Goal: Contribute content: Add original content to the website for others to see

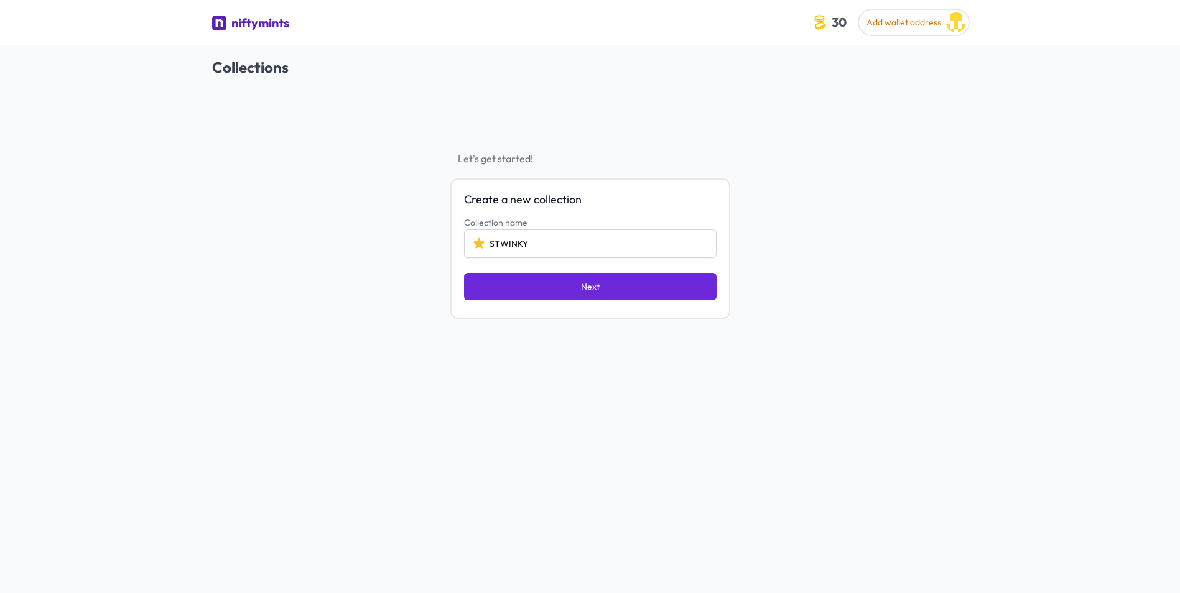
type input "STWINKY"
drag, startPoint x: 605, startPoint y: 264, endPoint x: 604, endPoint y: 274, distance: 9.4
click at [605, 272] on div "Create a new collection Collection name STWINKY Next" at bounding box center [590, 249] width 280 height 141
click at [605, 282] on button "Next" at bounding box center [590, 286] width 253 height 27
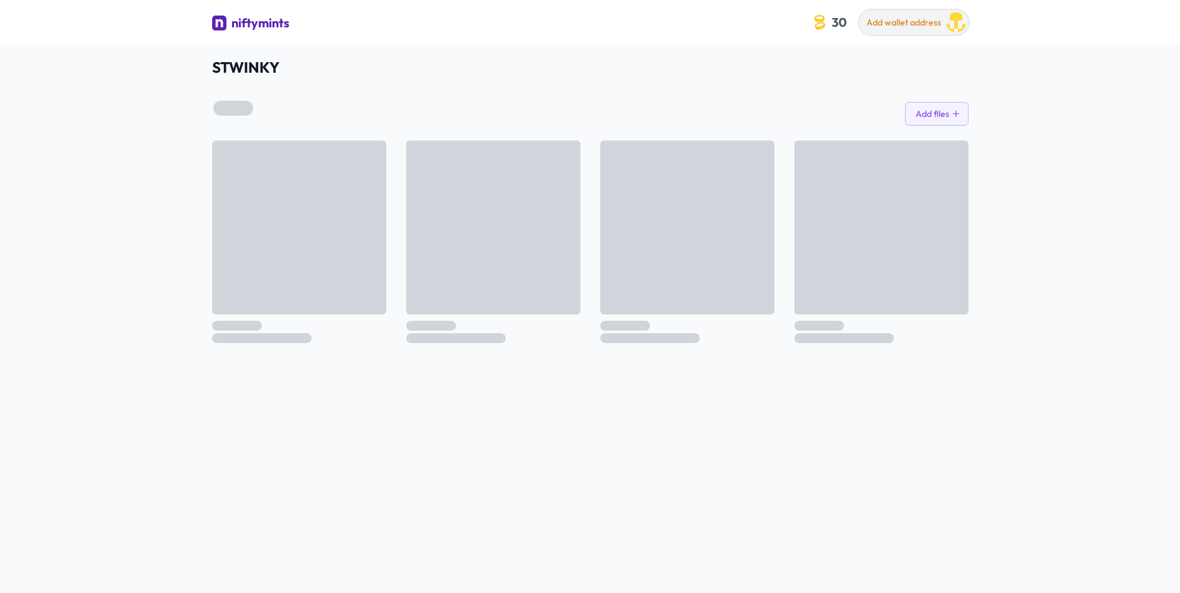
click at [888, 24] on span "Add wallet address" at bounding box center [904, 22] width 75 height 11
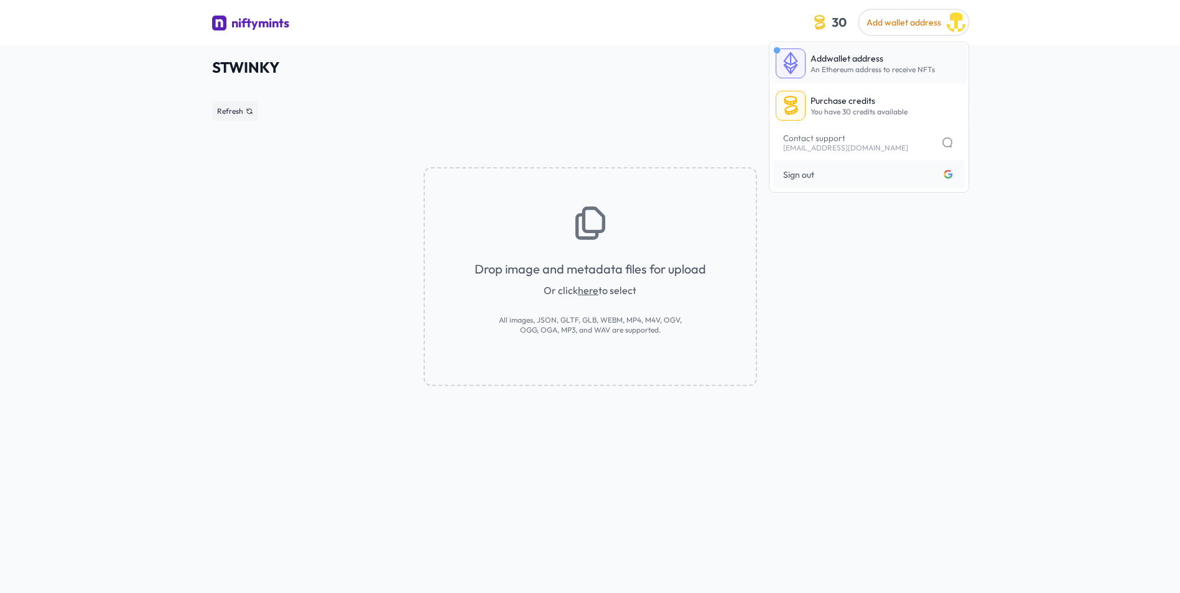
click at [865, 71] on span "An Ethereum address to receive NFTs" at bounding box center [873, 69] width 124 height 9
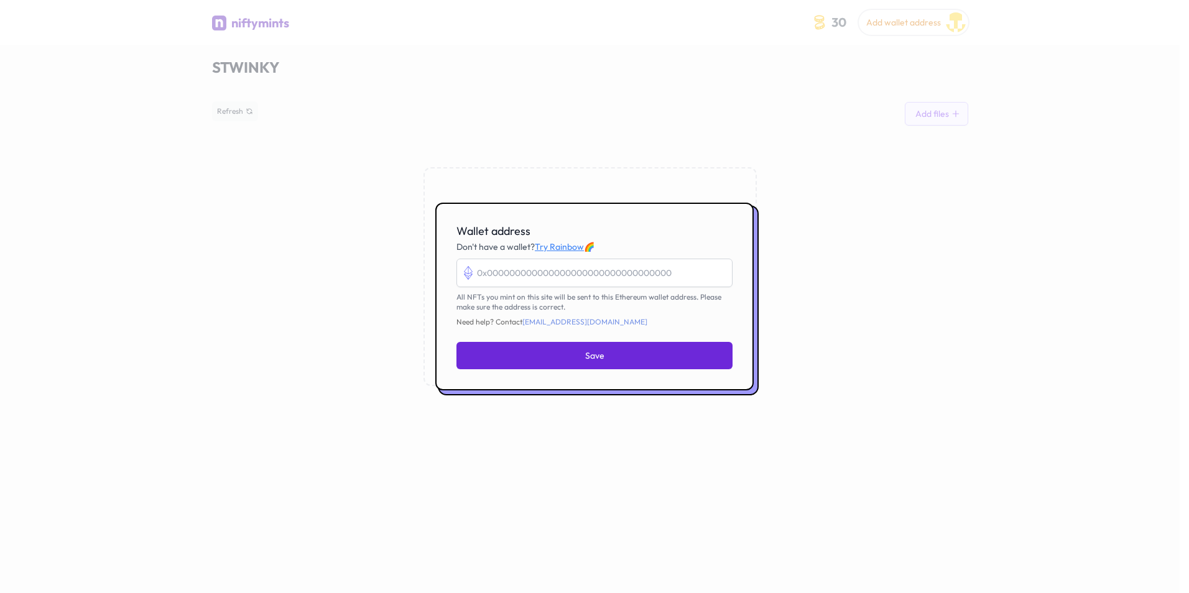
click at [566, 278] on input "Wallet address" at bounding box center [595, 273] width 276 height 29
click at [570, 269] on input "Wallet address" at bounding box center [595, 273] width 276 height 29
paste input "0x9A4E85DF0EBf12968b99ec58e9a78Bc8e512ade5"
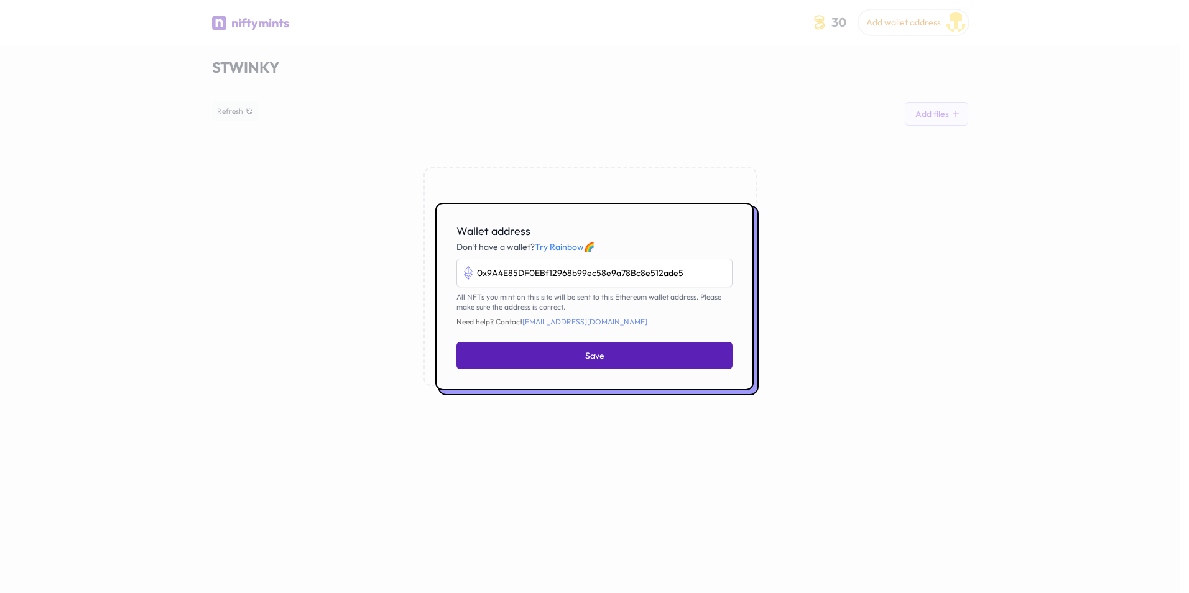
click at [679, 357] on button "Save" at bounding box center [595, 355] width 276 height 27
type input "0x9a4e85df0ebf12968b99ec58e9a78bc8e512ade5"
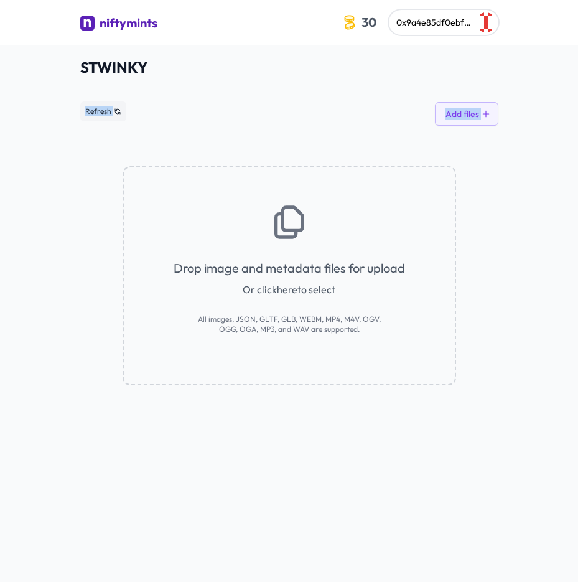
drag, startPoint x: 173, startPoint y: 94, endPoint x: 374, endPoint y: 183, distance: 219.7
click at [374, 183] on div "STWINKY See smart contract Refresh Add files Drop image and metadata files for …" at bounding box center [289, 221] width 418 height 328
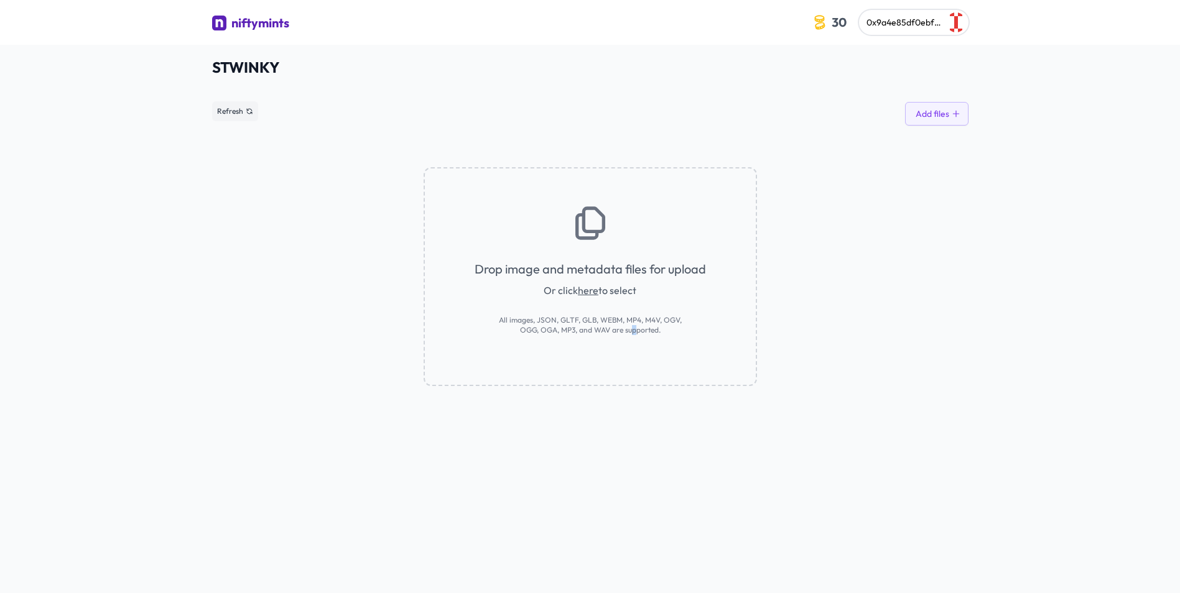
click at [628, 467] on div "STWINKY See smart contract Refresh Add files Drop image and metadata files for …" at bounding box center [590, 341] width 1180 height 593
drag, startPoint x: 628, startPoint y: 467, endPoint x: 546, endPoint y: 510, distance: 92.9
click at [546, 510] on div "STWINKY See smart contract Refresh Add files Drop image and metadata files for …" at bounding box center [590, 341] width 1180 height 593
drag, startPoint x: 703, startPoint y: 248, endPoint x: 724, endPoint y: 289, distance: 46.7
click at [724, 289] on div "Drop image and metadata files for upload Or click here to select All images, JS…" at bounding box center [590, 276] width 333 height 219
